Goal: Task Accomplishment & Management: Use online tool/utility

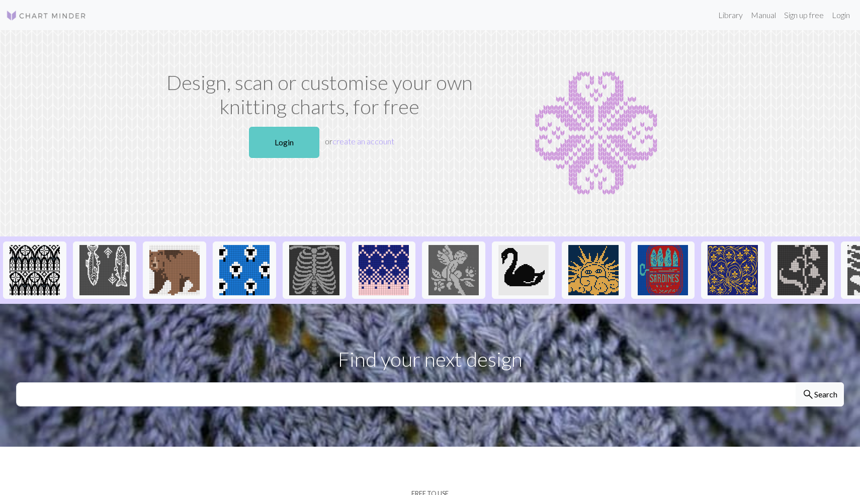
click at [288, 135] on link "Login" at bounding box center [284, 142] width 70 height 31
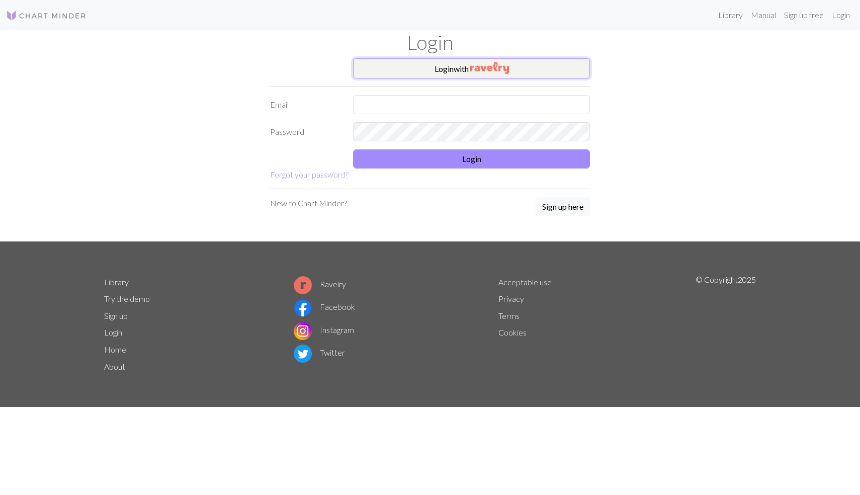
click at [475, 72] on img "button" at bounding box center [489, 68] width 39 height 12
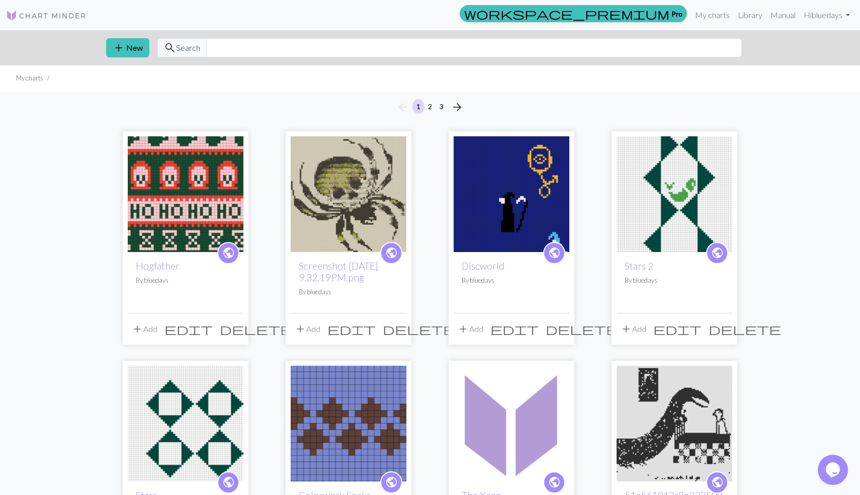
click at [186, 187] on img at bounding box center [186, 194] width 116 height 116
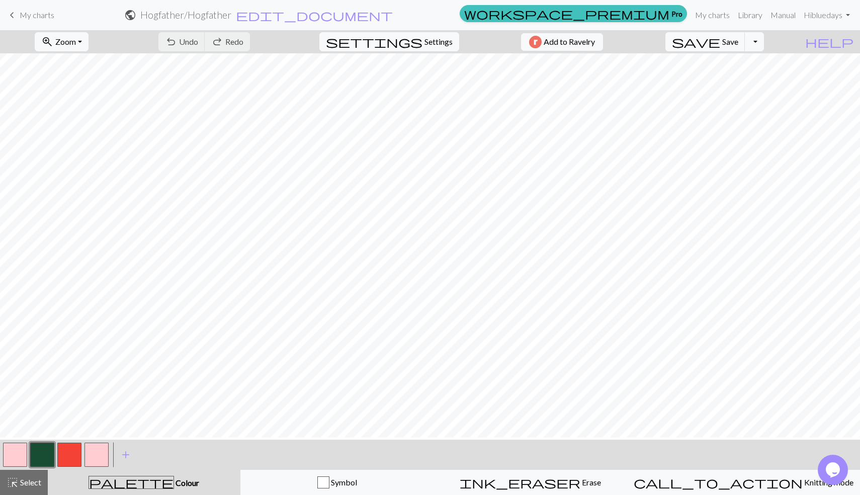
scroll to position [255, 0]
click at [36, 456] on button "button" at bounding box center [42, 455] width 24 height 24
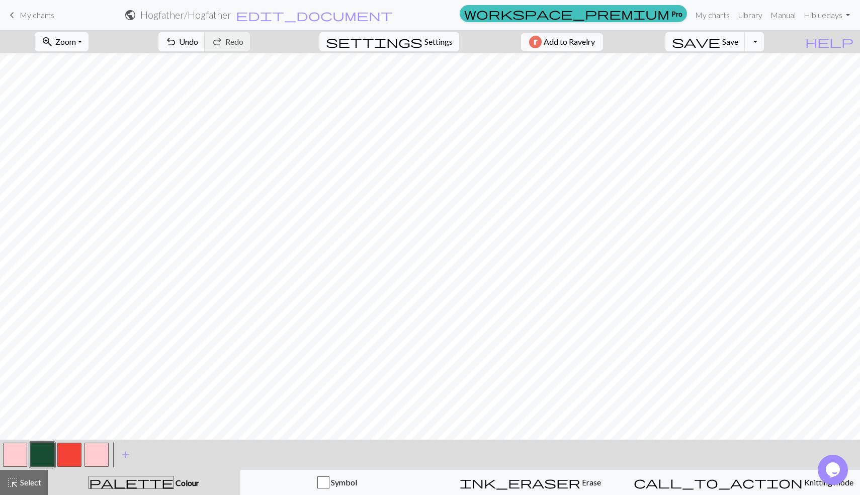
click at [46, 447] on button "button" at bounding box center [42, 455] width 24 height 24
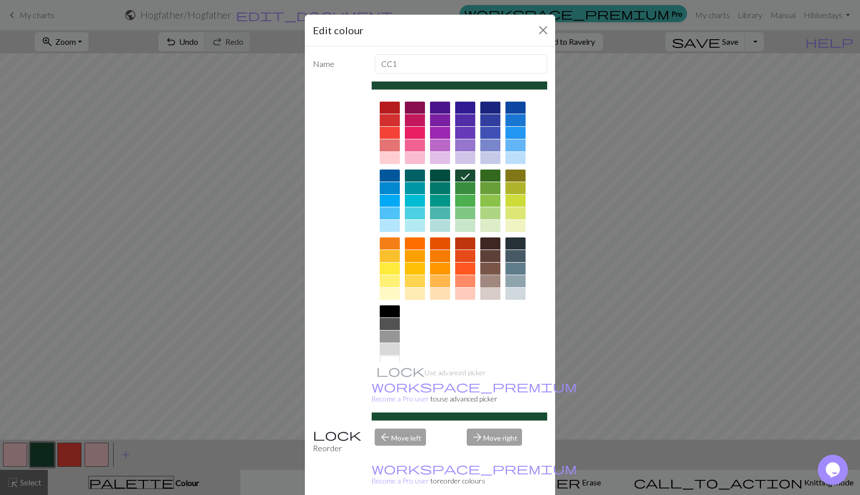
click at [490, 280] on div at bounding box center [490, 281] width 20 height 12
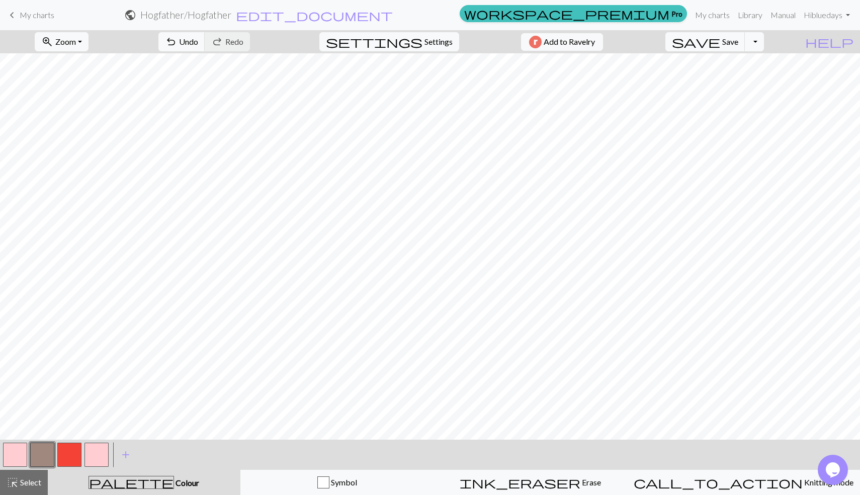
click at [104, 455] on button "button" at bounding box center [96, 455] width 24 height 24
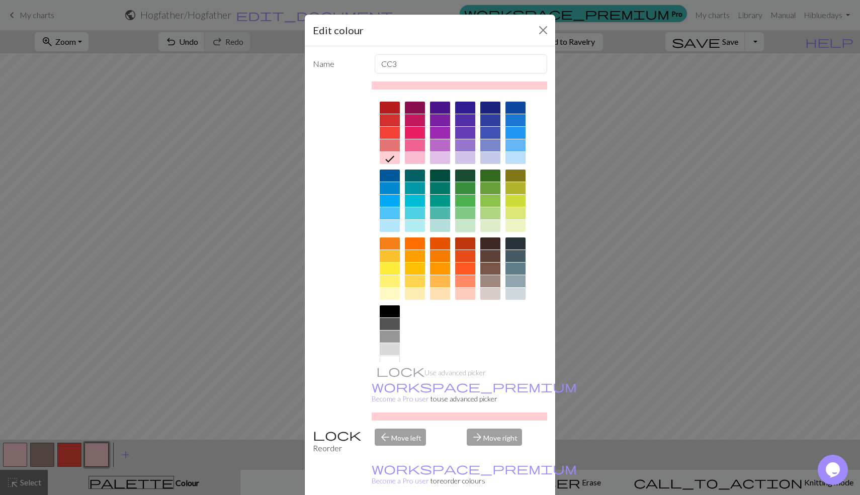
click at [465, 222] on div at bounding box center [465, 226] width 20 height 12
click at [495, 224] on div at bounding box center [490, 226] width 20 height 12
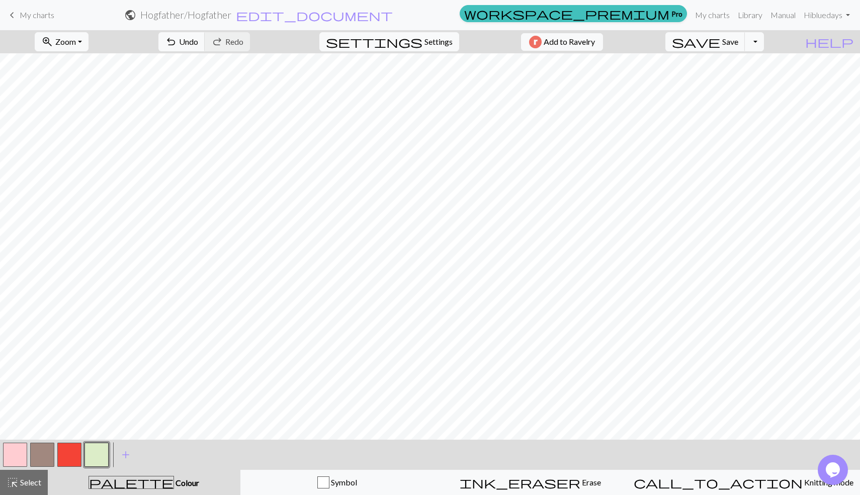
click at [14, 462] on button "button" at bounding box center [15, 455] width 24 height 24
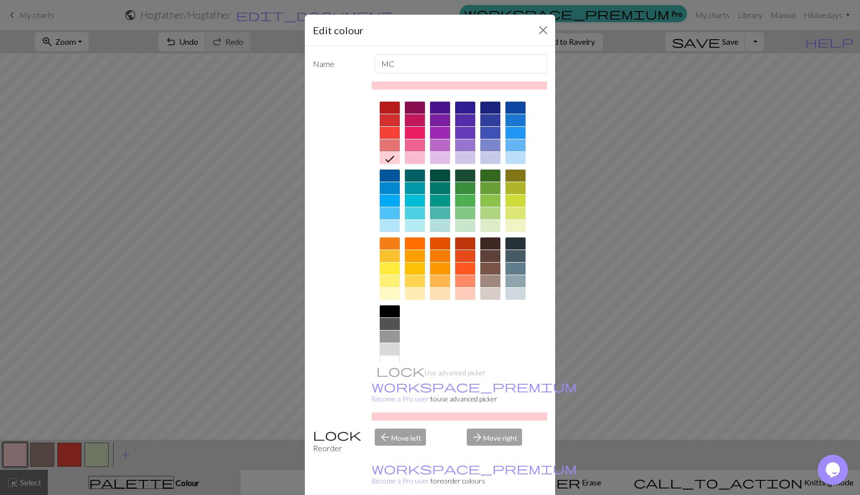
click at [493, 231] on div at bounding box center [490, 226] width 20 height 12
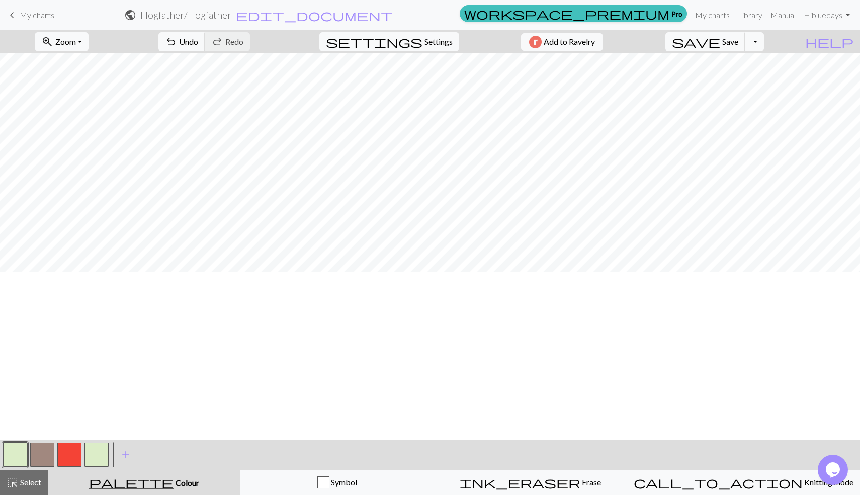
scroll to position [87, 0]
click at [37, 449] on button "button" at bounding box center [42, 455] width 24 height 24
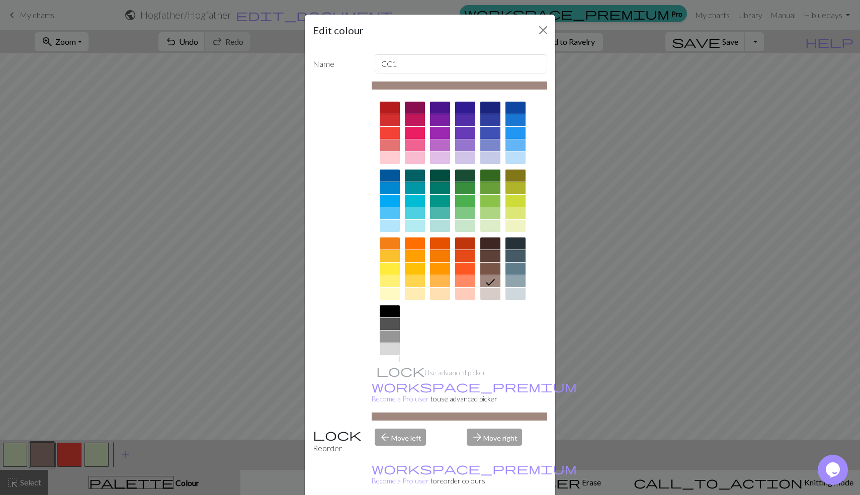
click at [394, 324] on div at bounding box center [390, 324] width 20 height 12
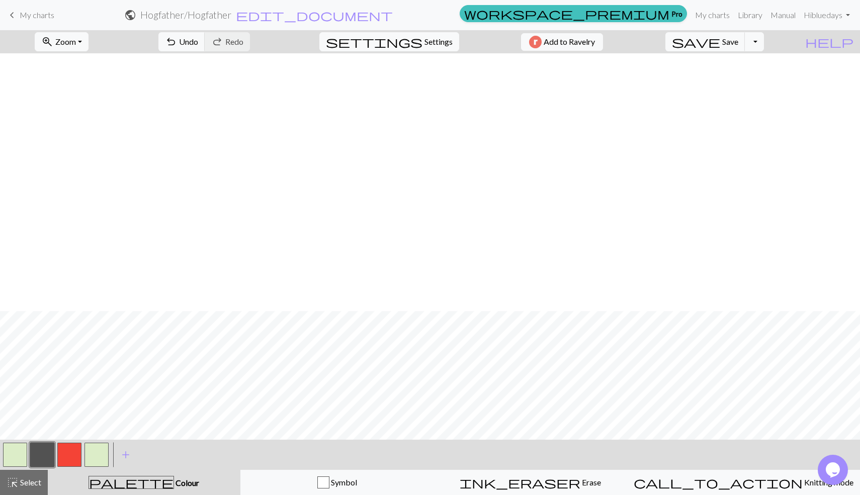
scroll to position [257, 0]
click at [46, 457] on button "button" at bounding box center [42, 455] width 24 height 24
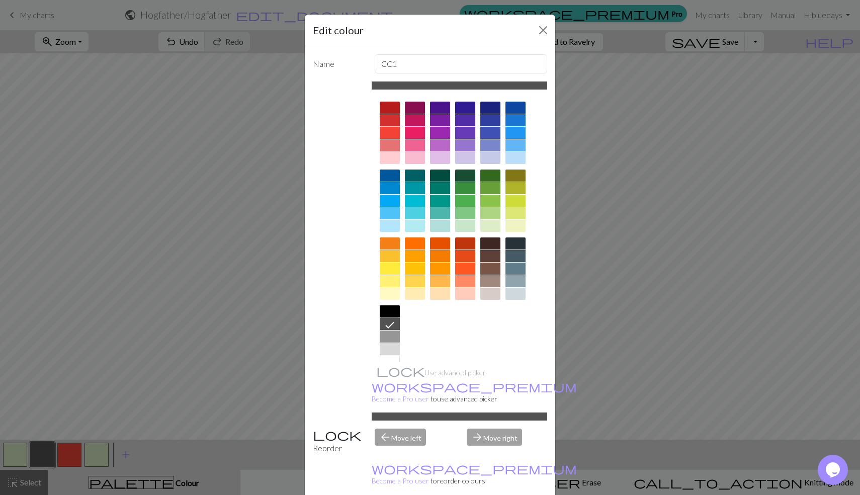
click at [390, 313] on div at bounding box center [390, 311] width 20 height 12
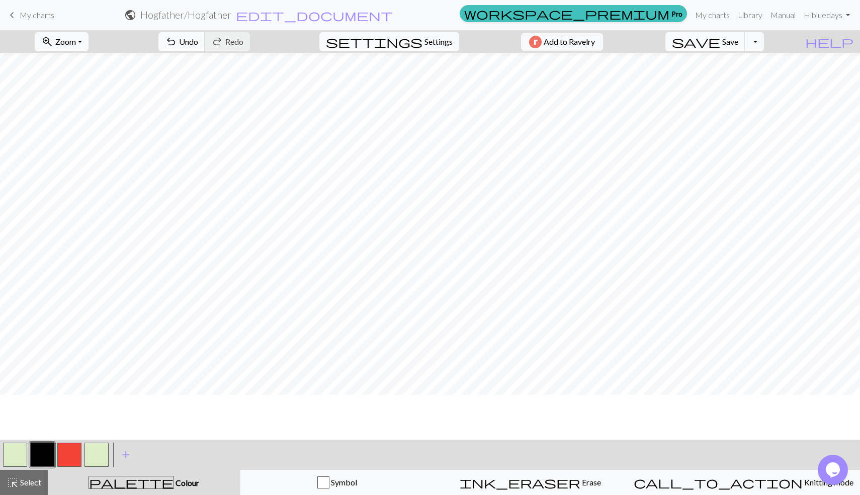
scroll to position [0, 0]
click at [39, 450] on button "button" at bounding box center [42, 455] width 24 height 24
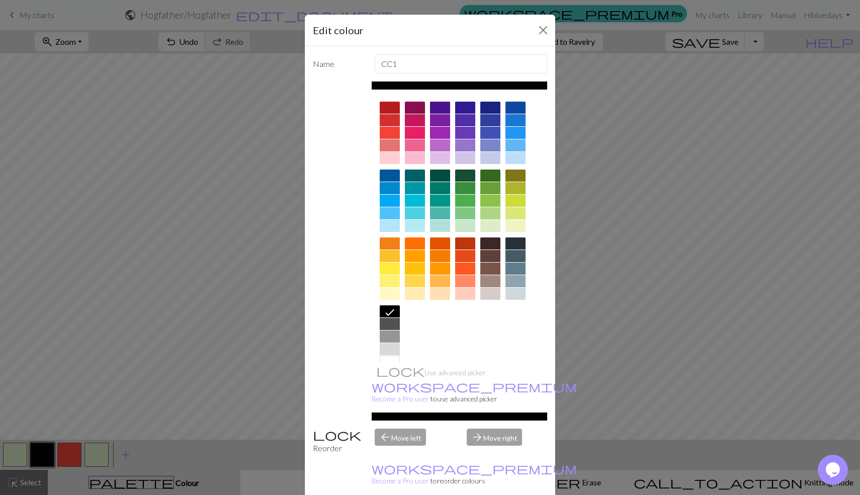
click at [415, 104] on div at bounding box center [415, 108] width 20 height 12
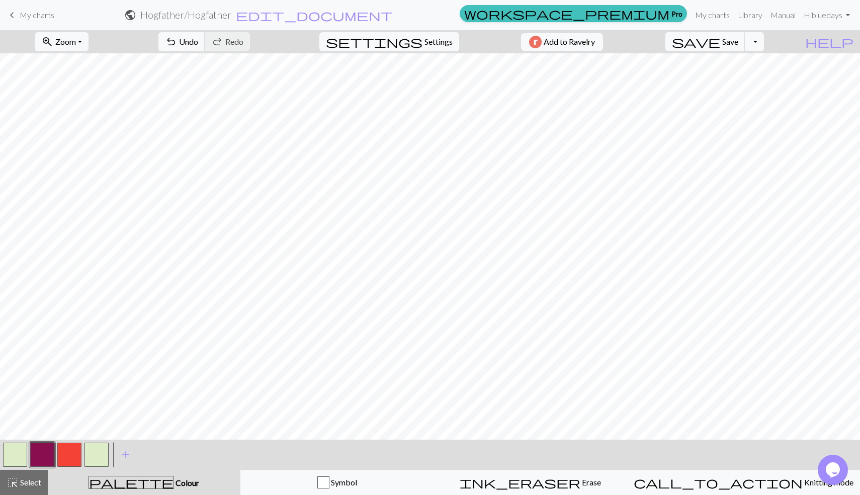
click at [45, 455] on button "button" at bounding box center [42, 455] width 24 height 24
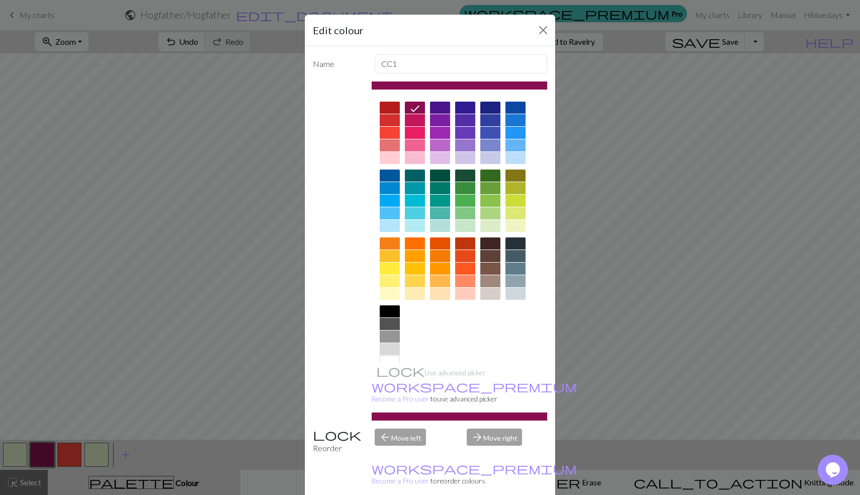
click at [465, 124] on div at bounding box center [465, 120] width 20 height 12
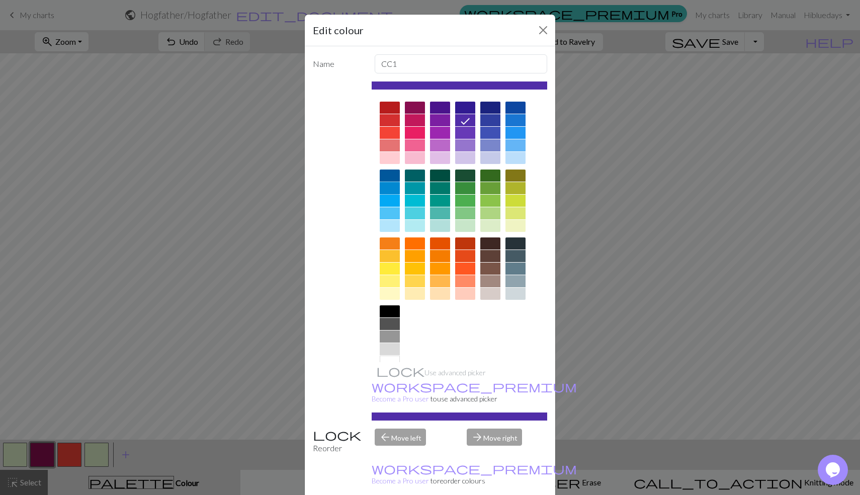
click at [390, 190] on div at bounding box center [390, 188] width 20 height 12
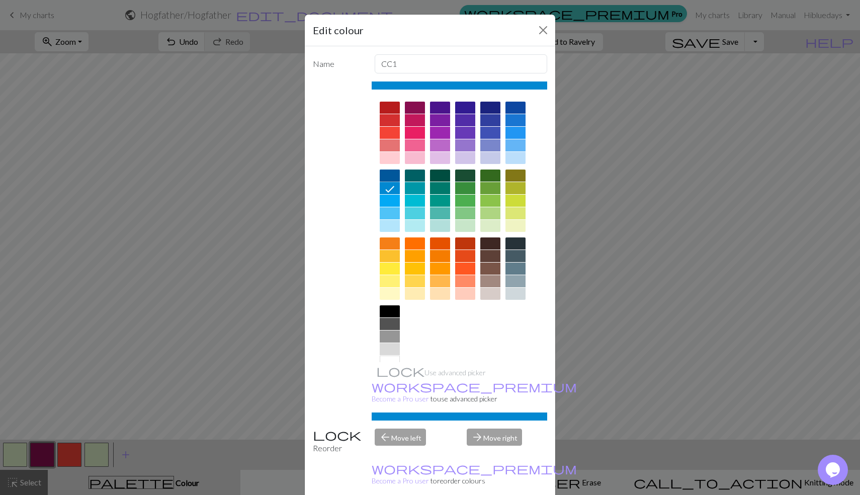
click at [390, 181] on div at bounding box center [390, 175] width 20 height 12
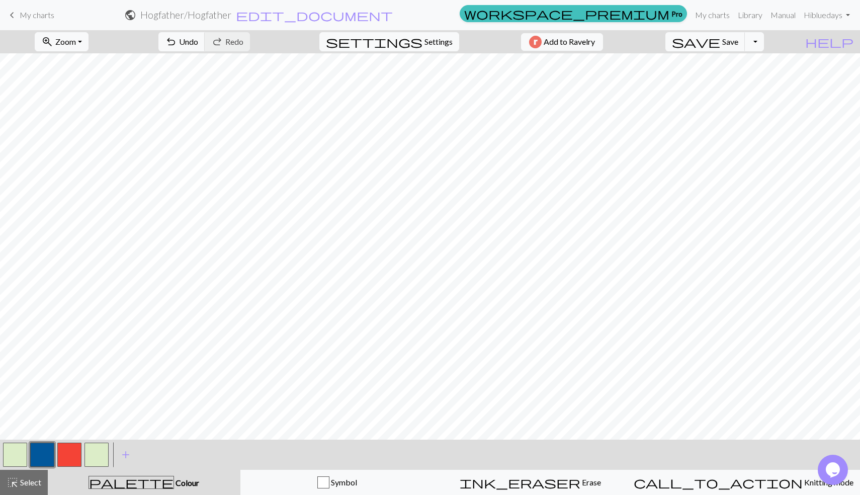
click at [49, 457] on button "button" at bounding box center [42, 455] width 24 height 24
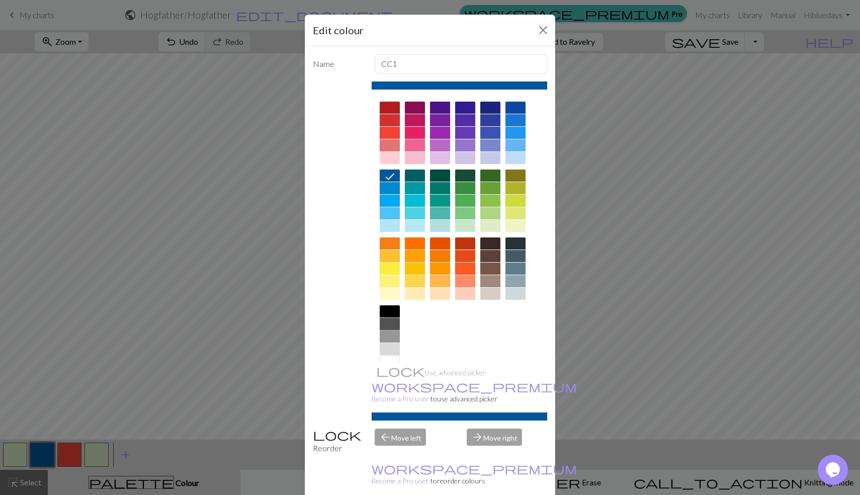
click at [387, 328] on div at bounding box center [390, 324] width 20 height 12
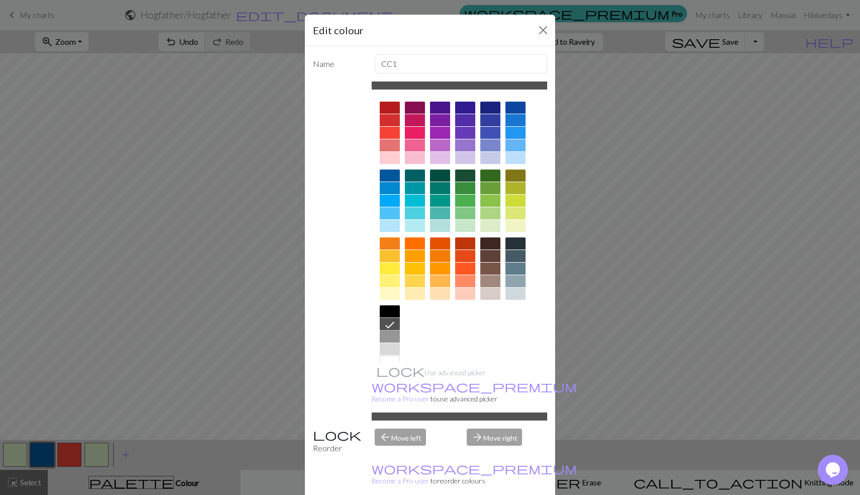
click at [492, 268] on div at bounding box center [490, 269] width 20 height 12
click at [495, 283] on div at bounding box center [490, 281] width 20 height 12
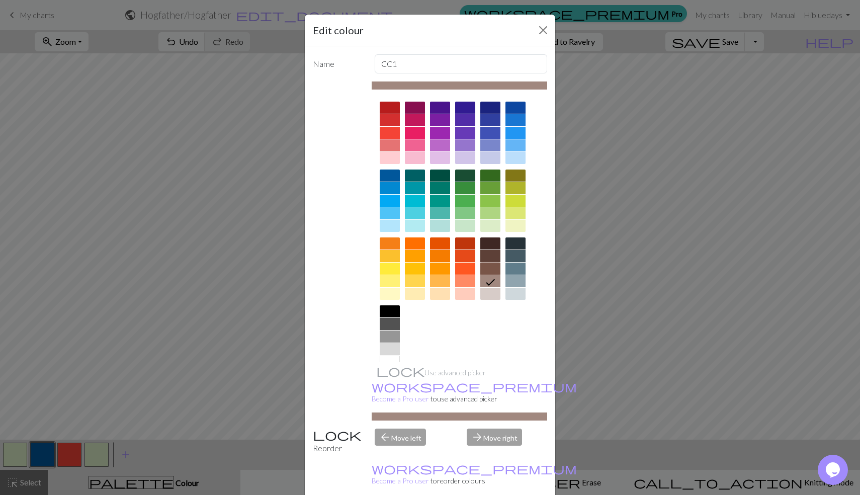
click at [492, 268] on div at bounding box center [490, 269] width 20 height 12
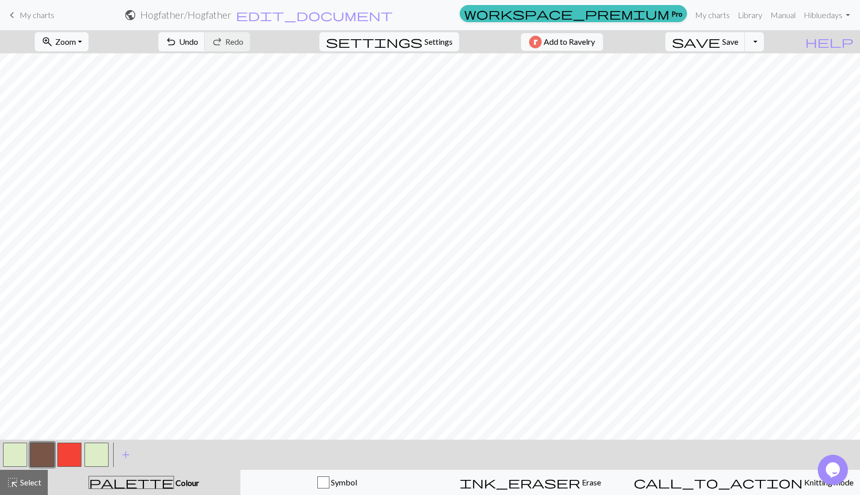
click at [49, 455] on button "button" at bounding box center [42, 455] width 24 height 24
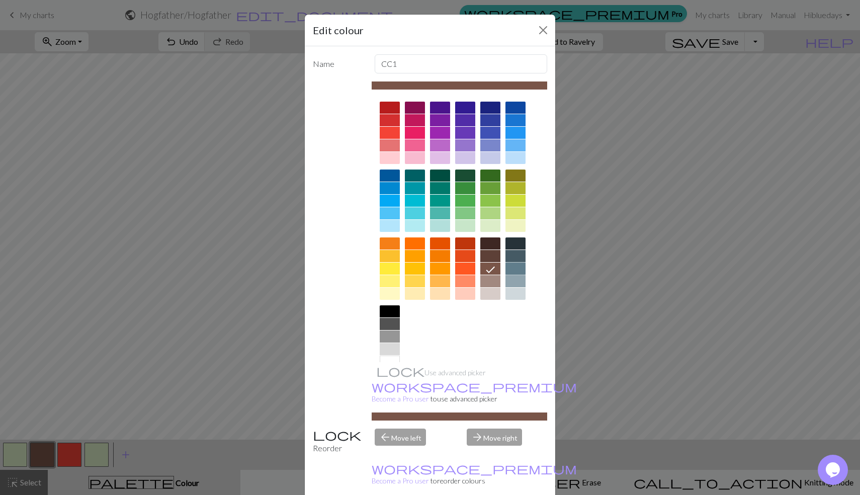
click at [513, 269] on div at bounding box center [515, 269] width 20 height 12
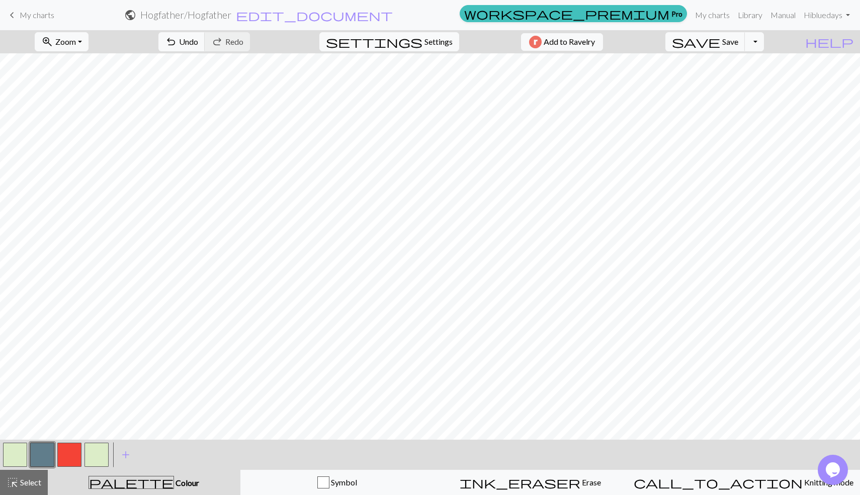
click at [50, 451] on button "button" at bounding box center [42, 455] width 24 height 24
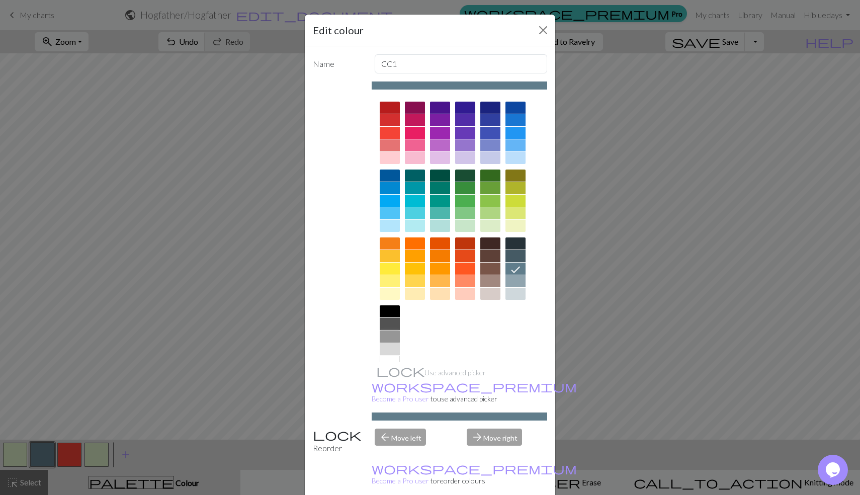
click at [386, 331] on div at bounding box center [390, 336] width 20 height 12
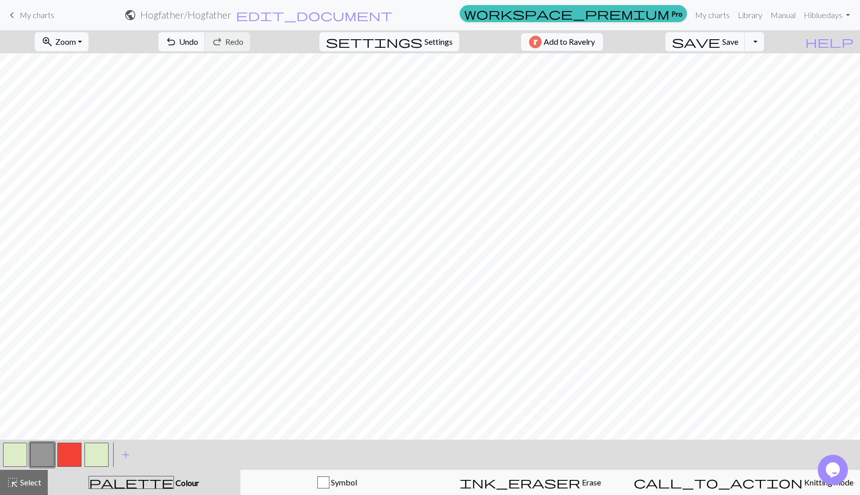
click at [50, 452] on button "button" at bounding box center [42, 455] width 24 height 24
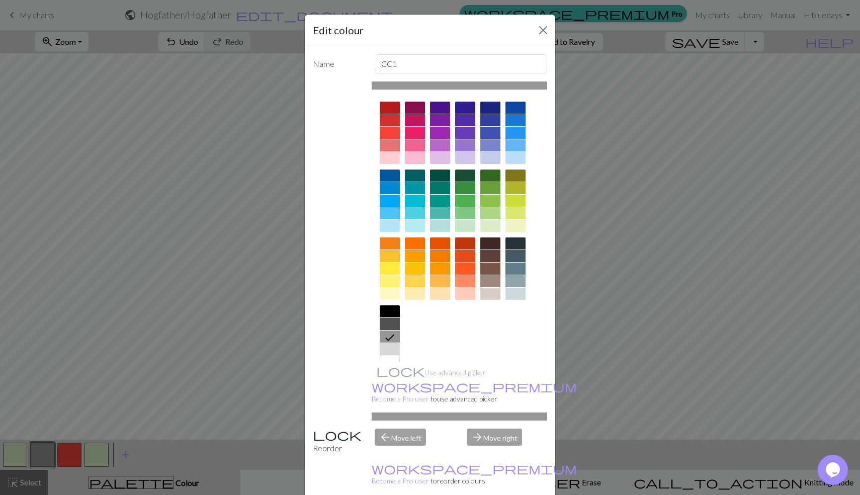
click at [492, 276] on div at bounding box center [490, 281] width 20 height 12
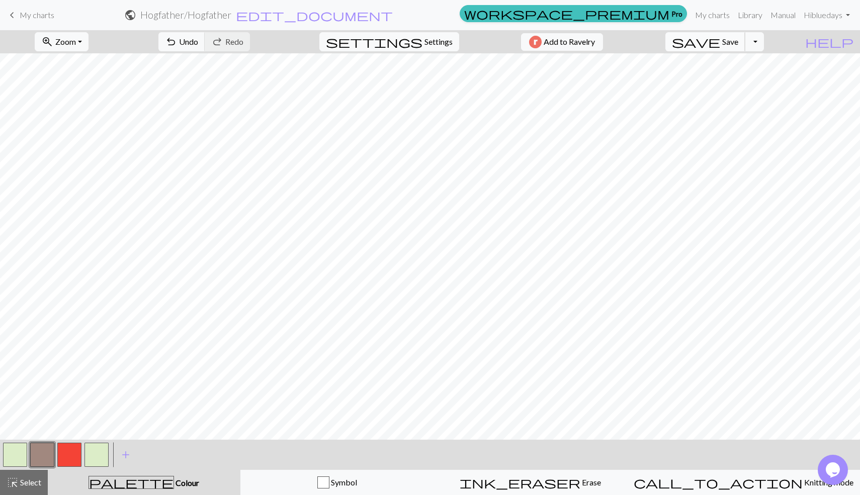
click at [738, 43] on span "Save" at bounding box center [730, 42] width 16 height 10
click at [764, 42] on button "Toggle Dropdown" at bounding box center [754, 41] width 19 height 19
click at [757, 79] on button "save_alt Download" at bounding box center [680, 80] width 166 height 16
click at [720, 43] on span "save" at bounding box center [696, 42] width 48 height 14
click at [764, 41] on button "Toggle Dropdown" at bounding box center [754, 41] width 19 height 19
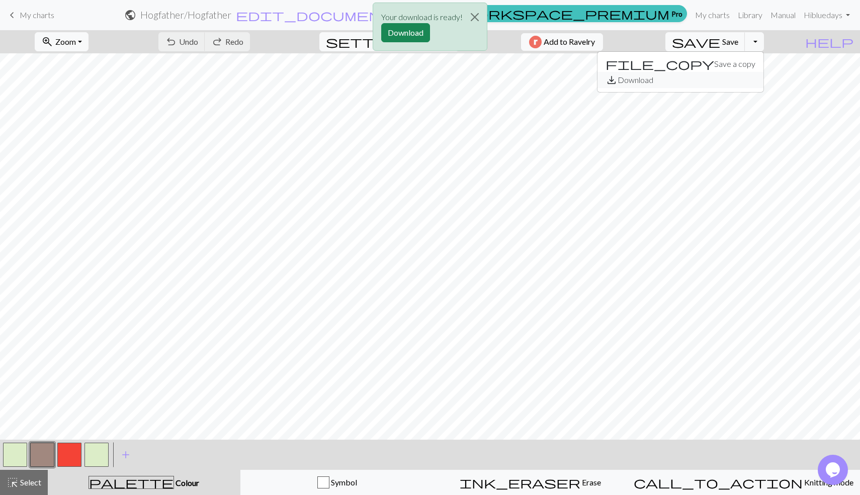
click at [734, 81] on button "save_alt Download" at bounding box center [680, 80] width 166 height 16
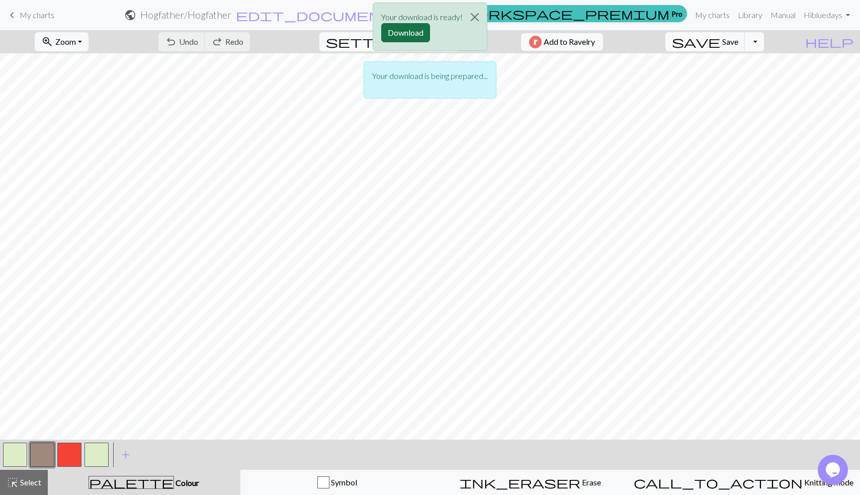
click at [406, 33] on button "Download" at bounding box center [405, 32] width 49 height 19
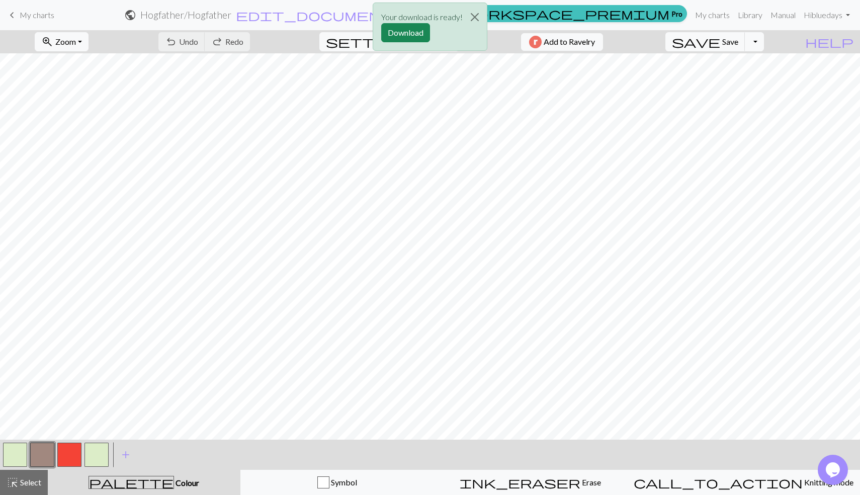
click at [43, 445] on button "button" at bounding box center [42, 455] width 24 height 24
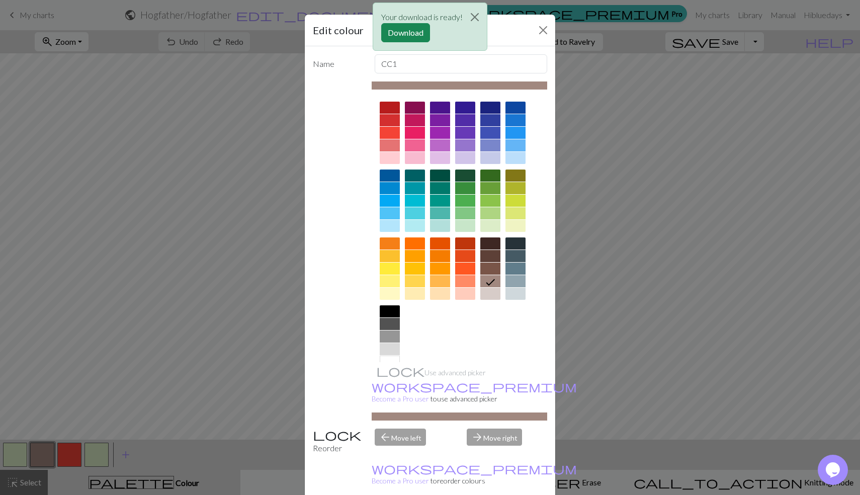
click at [497, 266] on div at bounding box center [490, 269] width 20 height 12
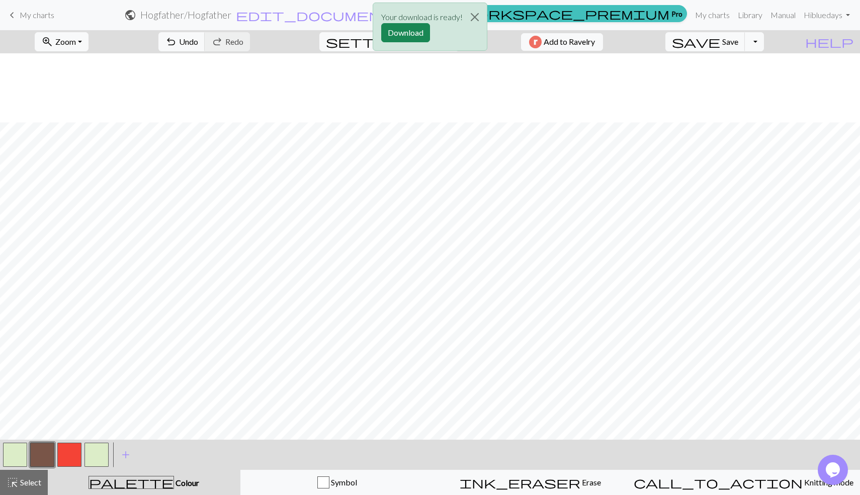
scroll to position [257, 0]
click at [747, 39] on div "Your download is ready! Download" at bounding box center [430, 29] width 860 height 59
click at [753, 31] on div "Your download is ready! Download" at bounding box center [430, 29] width 860 height 59
click at [748, 41] on div "Your download is ready! Download" at bounding box center [430, 29] width 860 height 59
click at [475, 19] on button "Close" at bounding box center [475, 17] width 24 height 28
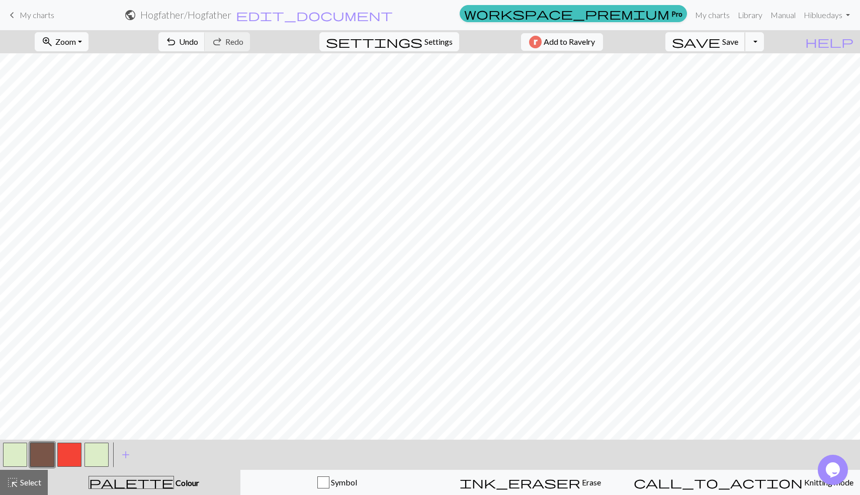
click at [738, 43] on span "Save" at bounding box center [730, 42] width 16 height 10
click at [47, 452] on button "button" at bounding box center [42, 455] width 24 height 24
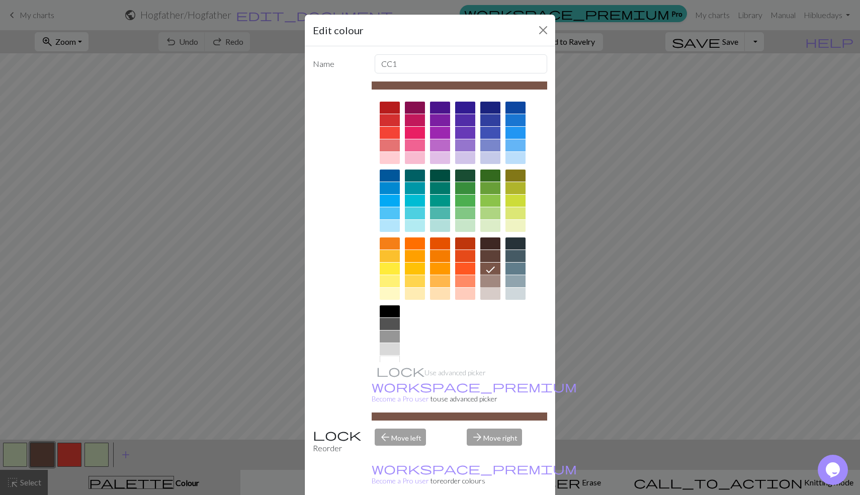
click at [488, 284] on div at bounding box center [490, 281] width 20 height 12
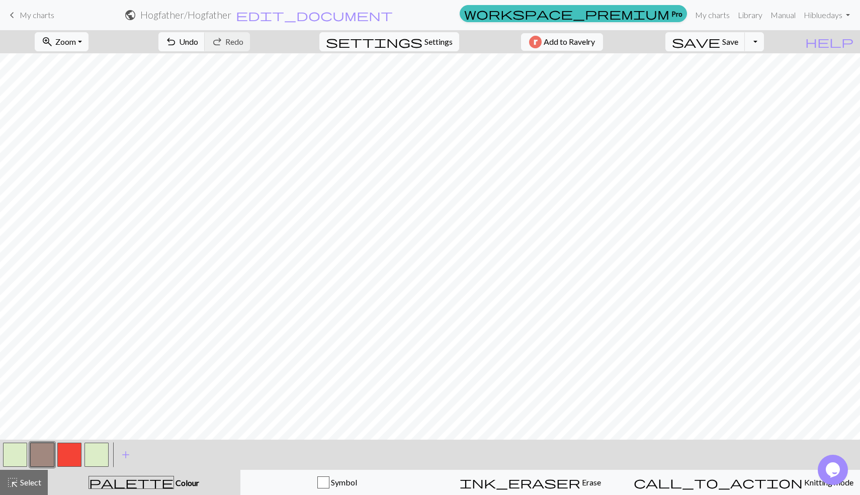
click at [48, 450] on button "button" at bounding box center [42, 455] width 24 height 24
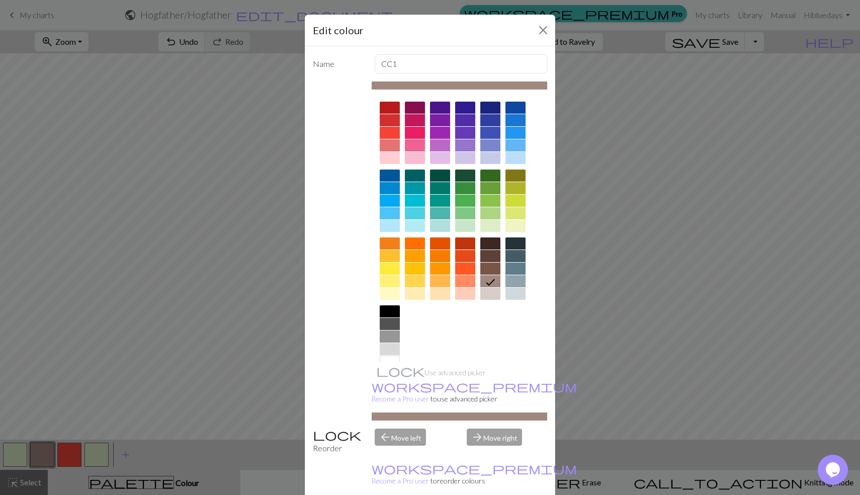
click at [493, 291] on div at bounding box center [490, 294] width 20 height 12
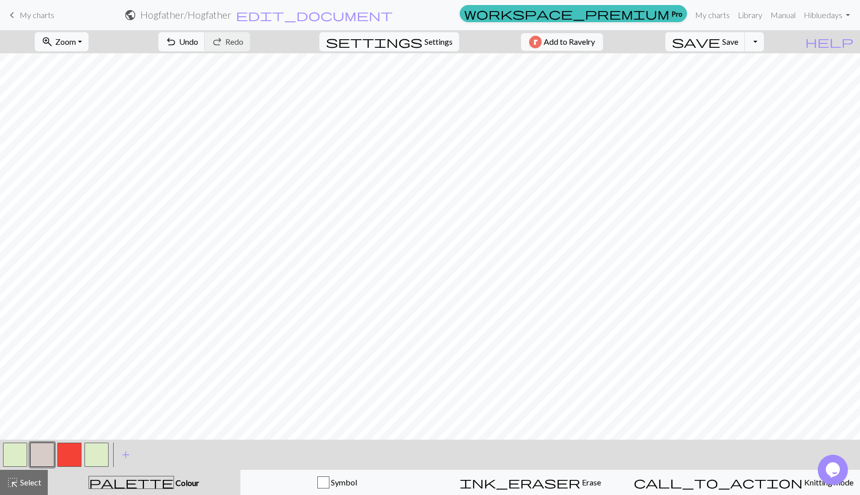
click at [45, 450] on button "button" at bounding box center [42, 455] width 24 height 24
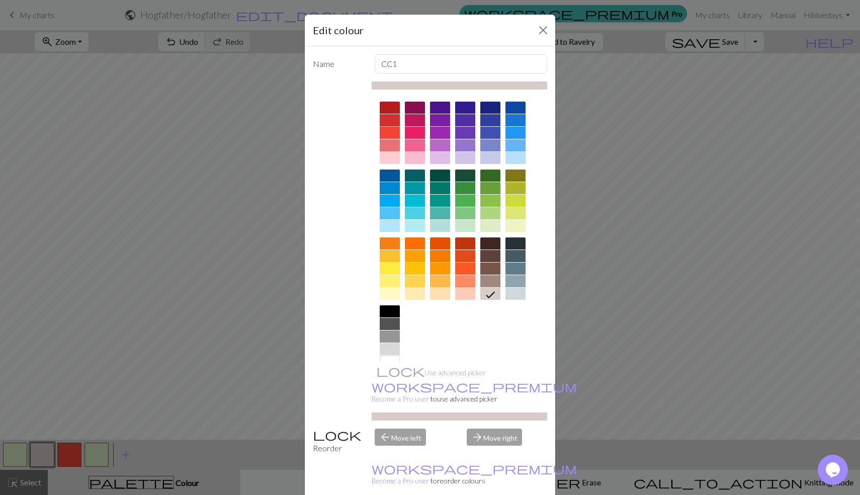
click at [491, 285] on div at bounding box center [490, 281] width 20 height 12
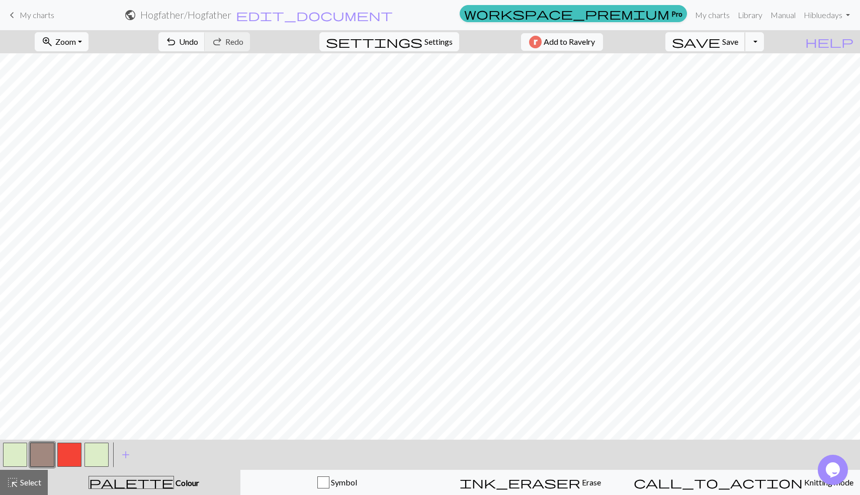
click at [745, 48] on button "save Save Save" at bounding box center [705, 41] width 80 height 19
